Goal: Transaction & Acquisition: Obtain resource

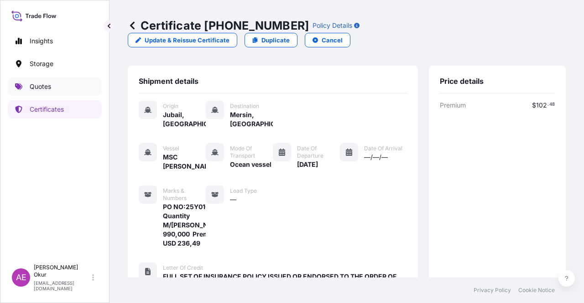
click at [60, 85] on link "Quotes" at bounding box center [55, 87] width 94 height 18
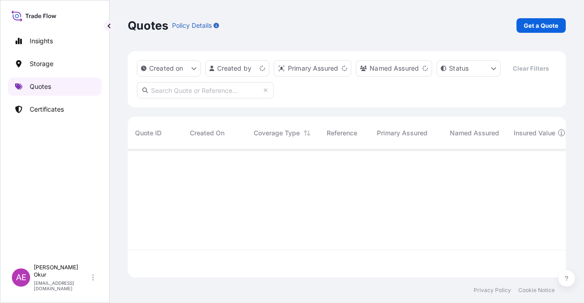
scroll to position [126, 431]
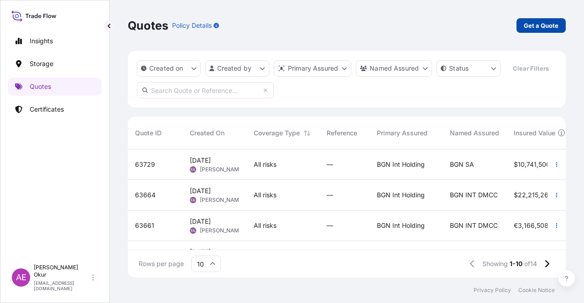
click at [528, 30] on link "Get a Quote" at bounding box center [540, 25] width 49 height 15
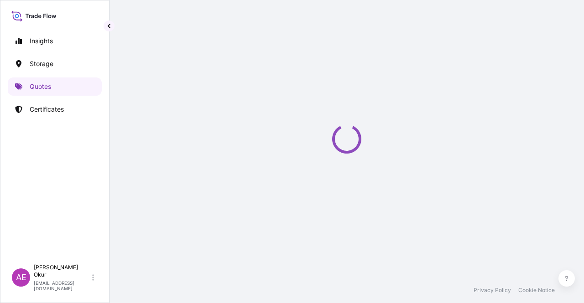
select select "Ocean Vessel"
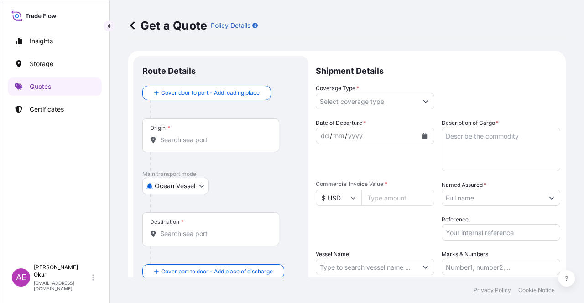
scroll to position [15, 0]
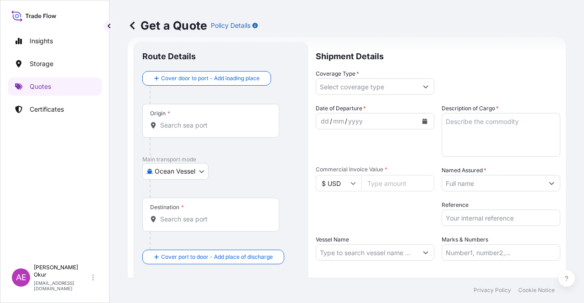
click at [54, 106] on p "Certificates" at bounding box center [47, 109] width 34 height 9
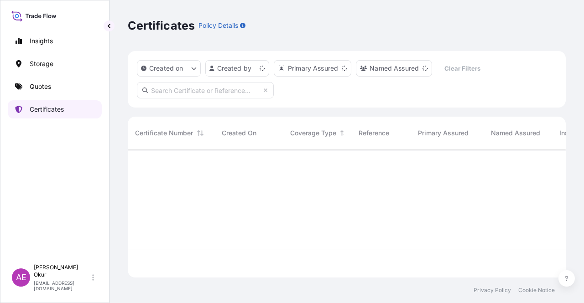
scroll to position [126, 431]
click at [176, 85] on input "text" at bounding box center [205, 90] width 137 height 16
click at [177, 90] on input "text" at bounding box center [205, 90] width 137 height 16
paste input "[PHONE_NUMBER]"
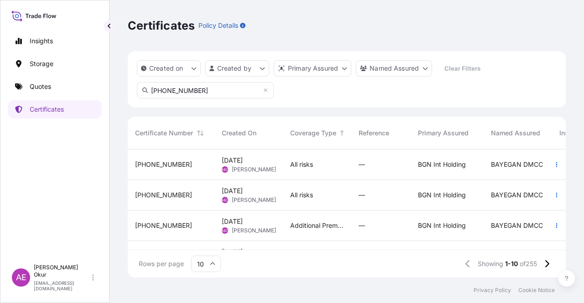
click at [189, 94] on input "[PHONE_NUMBER]" at bounding box center [205, 90] width 137 height 16
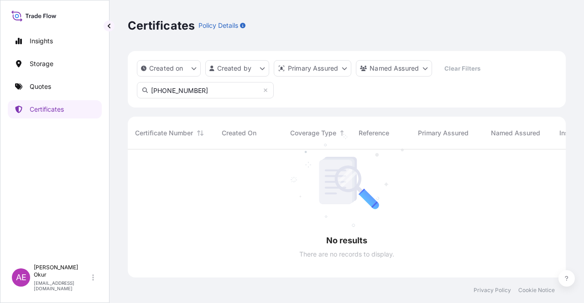
scroll to position [154, 431]
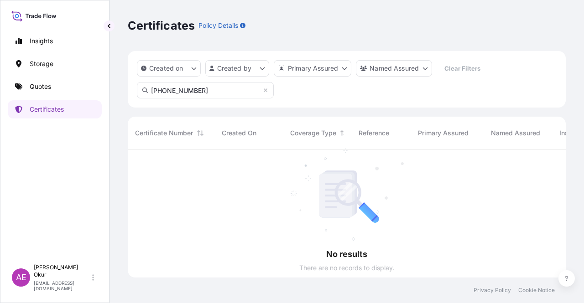
drag, startPoint x: 197, startPoint y: 93, endPoint x: 58, endPoint y: 87, distance: 138.8
click at [58, 87] on div "Insights Storage Quotes Certificates AE Alp Eren Okur [EMAIL_ADDRESS][DOMAIN_NA…" at bounding box center [292, 151] width 584 height 303
paste input "2182-91-9"
type input "[PHONE_NUMBER]"
